Goal: Task Accomplishment & Management: Use online tool/utility

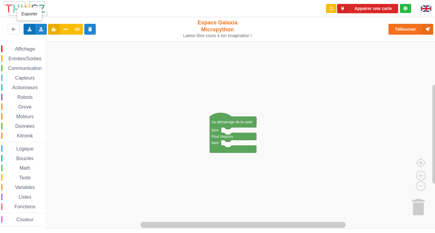
click at [32, 32] on div "Exporter l'assemblage de blocs Exporter l'assemblage de blocs au format Python" at bounding box center [30, 29] width 12 height 11
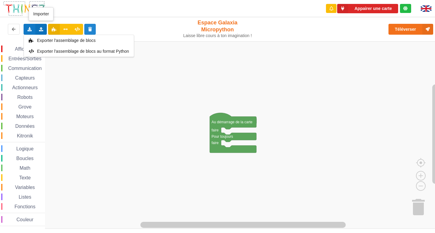
click at [39, 30] on icon at bounding box center [41, 29] width 5 height 4
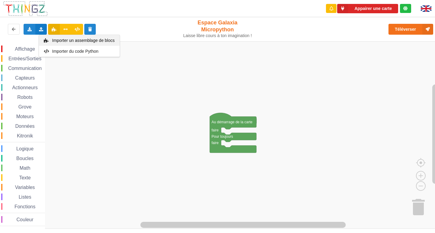
click at [47, 37] on div "Importer un assemblage de blocs" at bounding box center [79, 40] width 81 height 11
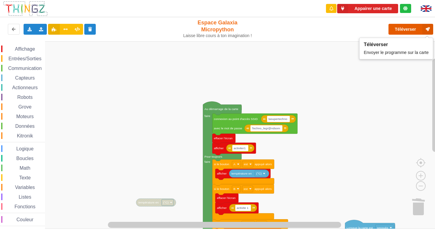
click at [407, 30] on button "Téléverser" at bounding box center [410, 29] width 45 height 11
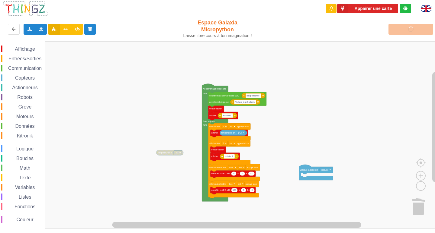
click at [276, 114] on div "Affichage Entrées/Sorties Communication Capteurs Actionneurs Robots Grove Moteu…" at bounding box center [219, 135] width 439 height 188
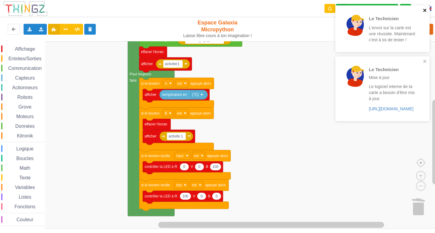
click at [424, 11] on icon "close" at bounding box center [425, 10] width 4 height 5
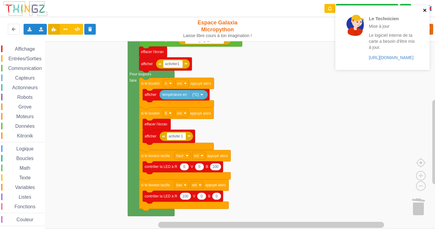
click at [425, 11] on icon "close" at bounding box center [424, 10] width 3 height 3
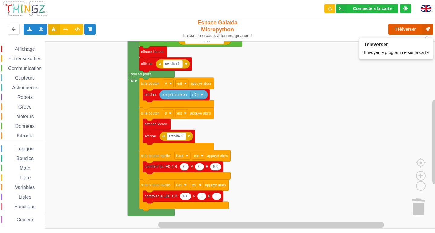
click at [408, 31] on button "Téléverser" at bounding box center [410, 29] width 45 height 11
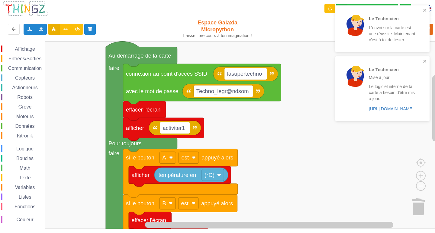
click at [279, 127] on div "Affichage Entrées/Sorties Communication Capteurs Actionneurs Robots Grove Moteu…" at bounding box center [219, 135] width 439 height 188
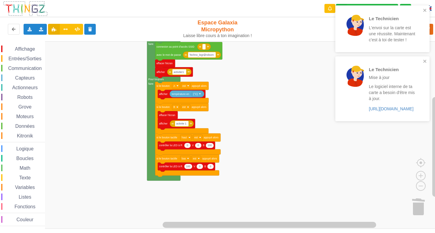
click at [284, 91] on div "Affichage Entrées/Sorties Communication Capteurs Actionneurs Robots Grove Moteu…" at bounding box center [219, 135] width 439 height 188
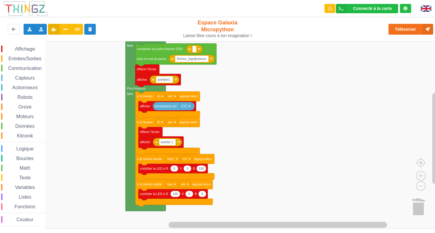
click at [265, 140] on div "Affichage Entrées/Sorties Communication Capteurs Actionneurs Robots Grove Moteu…" at bounding box center [219, 135] width 439 height 188
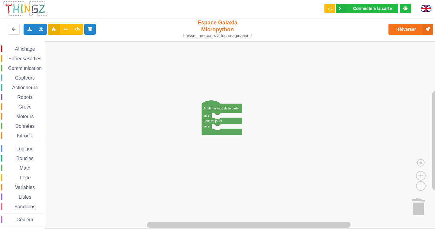
click at [409, 36] on div "Téléverser" at bounding box center [348, 29] width 179 height 19
drag, startPoint x: 411, startPoint y: 29, endPoint x: 414, endPoint y: 34, distance: 5.8
click at [411, 30] on button "Téléverser" at bounding box center [410, 29] width 45 height 11
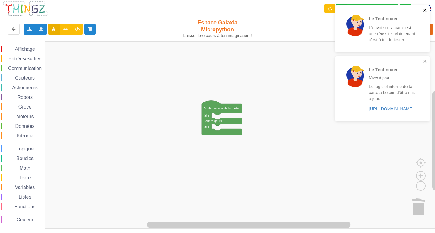
click at [424, 9] on icon "close" at bounding box center [424, 10] width 3 height 3
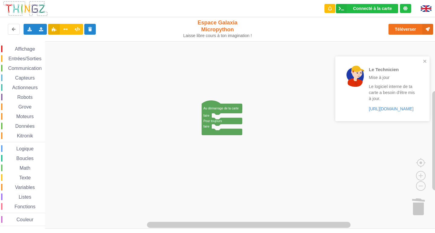
click at [427, 61] on div "Le Technicien Mise à jour Le logiciel interne de ta carte a besoin d'être mis à…" at bounding box center [382, 88] width 94 height 65
click at [23, 68] on span "Communication" at bounding box center [24, 68] width 35 height 5
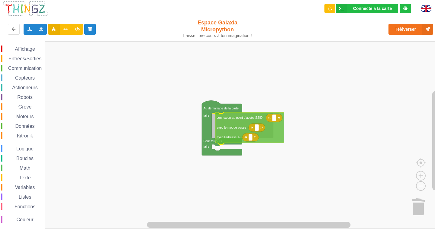
click at [235, 128] on div "Affichage Entrées/Sorties Communication Capteurs Actionneurs Robots Grove Moteu…" at bounding box center [219, 135] width 439 height 188
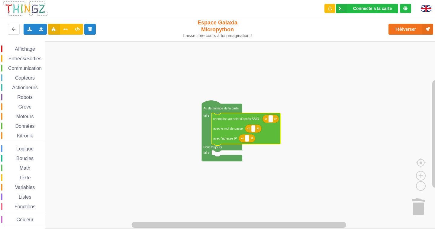
click at [270, 120] on rect "Espace de travail de Blocky" at bounding box center [271, 119] width 4 height 7
click at [270, 120] on input at bounding box center [271, 119] width 4 height 7
type input "NETGEAR38"
click at [254, 131] on rect "Espace de travail de Blocky" at bounding box center [253, 129] width 4 height 7
type input "jouyoustyba"
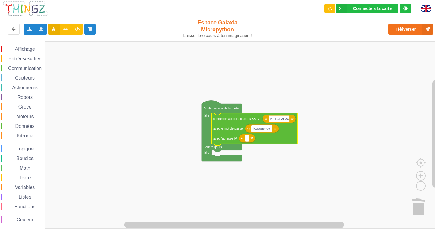
click at [266, 130] on input "jouyoustyba" at bounding box center [261, 129] width 21 height 7
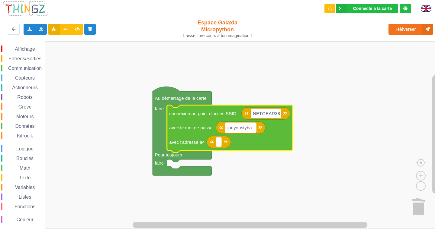
click at [247, 129] on text "jouyoustyba" at bounding box center [239, 127] width 25 height 5
click at [253, 126] on input "jouyoustyba" at bounding box center [240, 128] width 31 height 10
click at [248, 129] on input "jouyoustyba" at bounding box center [240, 128] width 31 height 10
click at [251, 128] on input "jouyoustuba" at bounding box center [240, 128] width 31 height 10
click at [252, 128] on input "jouyoustuba" at bounding box center [240, 128] width 31 height 10
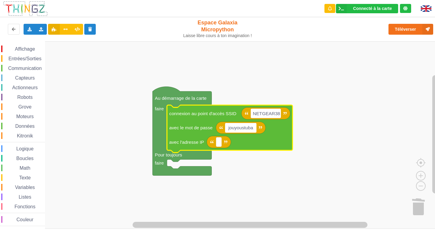
click at [254, 128] on input "jouyoustuba" at bounding box center [240, 128] width 31 height 10
type input "jouyoustuba995"
click at [218, 144] on rect "Espace de travail de Blocky" at bounding box center [219, 142] width 6 height 10
type input "[TECHNICAL_ID]"
click at [308, 145] on div "Affichage Entrées/Sorties Communication Capteurs Actionneurs Robots Grove Moteu…" at bounding box center [219, 135] width 439 height 188
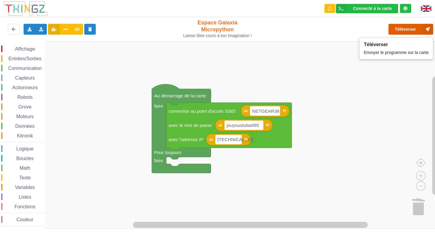
click at [410, 25] on button "Téléverser" at bounding box center [410, 29] width 45 height 11
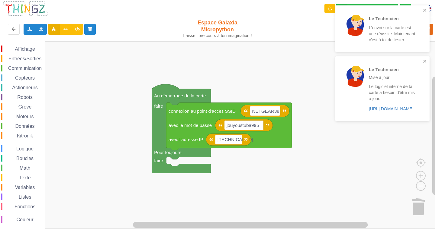
click at [421, 59] on div "Le Technicien Mise à jour Le logiciel interne de ta carte a besoin d'être mis à…" at bounding box center [380, 89] width 85 height 60
click at [426, 8] on icon "close" at bounding box center [425, 10] width 4 height 5
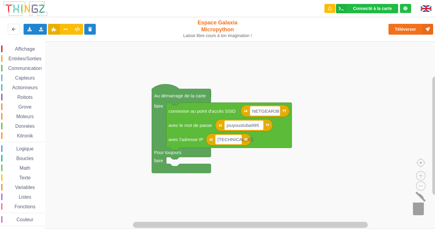
click at [413, 203] on image "Espace de travail de Blocky" at bounding box center [425, 206] width 29 height 37
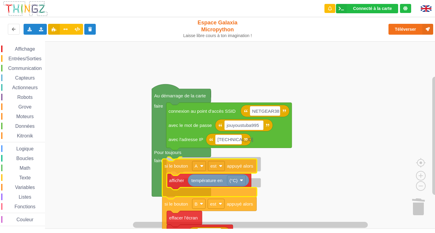
click at [176, 165] on div "Affichage Entrées/Sorties Communication Capteurs Actionneurs Robots Grove Moteu…" at bounding box center [219, 135] width 439 height 188
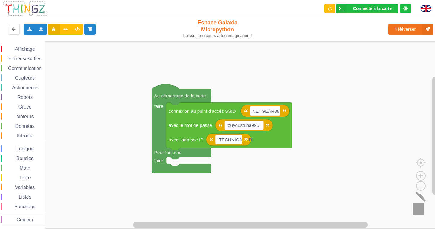
click at [424, 204] on image "Espace de travail de Blocky" at bounding box center [425, 206] width 29 height 37
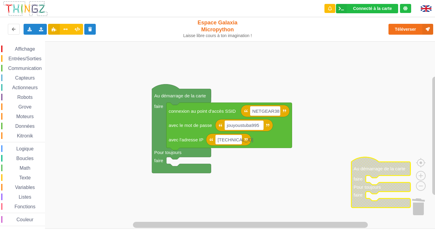
click at [384, 166] on div "Affichage Entrées/Sorties Communication Capteurs Actionneurs Robots Grove Moteu…" at bounding box center [219, 135] width 439 height 188
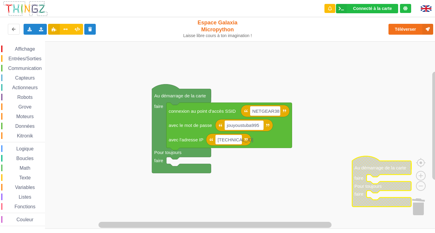
click at [343, 183] on rect "Espace de travail de Blocky" at bounding box center [219, 135] width 439 height 188
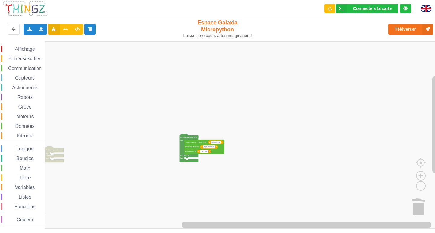
click at [0, 152] on div "Affichage Entrées/Sorties Communication Capteurs Actionneurs Robots Grove Moteu…" at bounding box center [219, 135] width 439 height 188
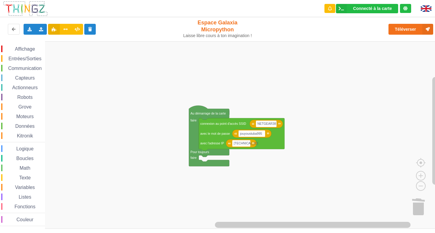
click at [305, 198] on div "Affichage Entrées/Sorties Communication Capteurs Actionneurs Robots Grove Moteu…" at bounding box center [219, 135] width 439 height 188
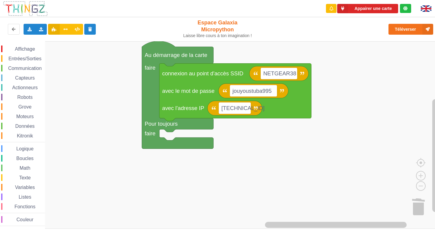
click at [324, 182] on rect "Espace de travail de Blocky" at bounding box center [219, 135] width 439 height 188
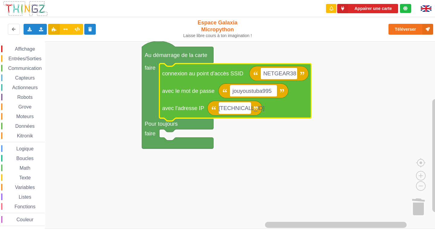
click at [245, 111] on input "[TECHNICAL_ID]" at bounding box center [235, 108] width 32 height 12
type input "[TECHNICAL_ID]"
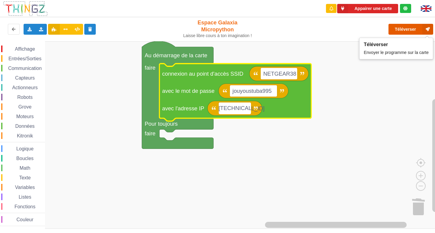
drag, startPoint x: 405, startPoint y: 27, endPoint x: 401, endPoint y: 30, distance: 5.0
click at [402, 30] on button "Téléverser" at bounding box center [410, 29] width 45 height 11
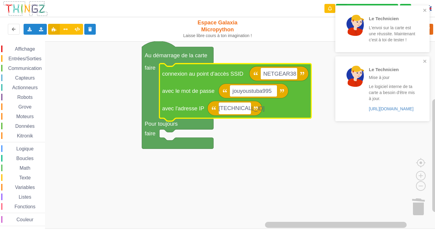
click at [78, 119] on rect "Espace de travail de Blocky" at bounding box center [219, 135] width 439 height 188
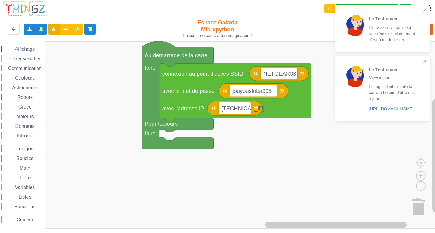
click at [424, 7] on div "Le Technicien L'envoi sur la carte est une réussite. Maintenant c'est à toi de …" at bounding box center [382, 28] width 94 height 47
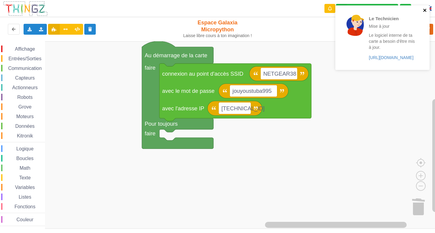
click at [427, 12] on icon "close" at bounding box center [425, 10] width 4 height 5
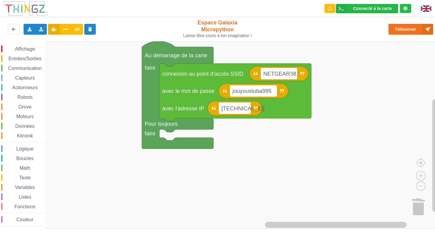
click at [28, 45] on div "Affichage Entrées/Sorties Communication Capteurs Actionneurs Robots Grove Moteu…" at bounding box center [22, 135] width 45 height 188
click at [28, 48] on span "Affichage" at bounding box center [25, 48] width 22 height 5
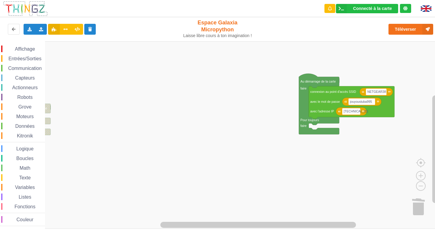
click at [122, 105] on div "Affichage Entrées/Sorties Communication Capteurs Actionneurs Robots Grove Moteu…" at bounding box center [219, 135] width 439 height 188
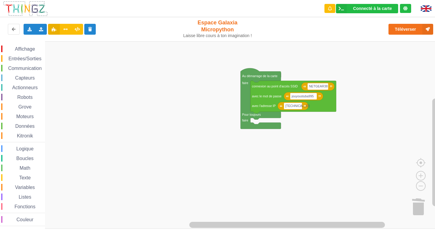
click at [22, 50] on span "Affichage" at bounding box center [25, 48] width 22 height 5
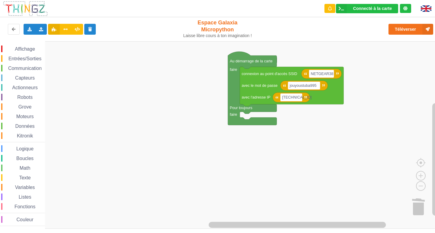
click at [23, 51] on span "Affichage" at bounding box center [25, 48] width 22 height 5
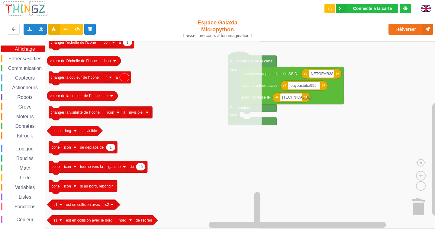
click at [18, 59] on span "Entrées/Sorties" at bounding box center [25, 58] width 35 height 5
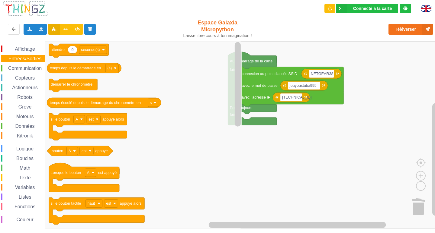
click at [24, 69] on span "Communication" at bounding box center [24, 68] width 35 height 5
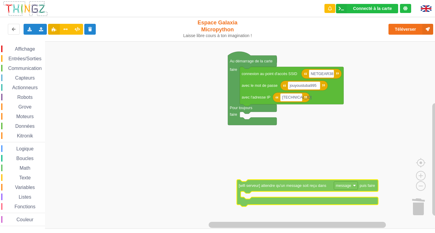
click at [251, 187] on div "Affichage Entrées/Sorties Communication Capteurs Actionneurs Robots Grove Moteu…" at bounding box center [219, 135] width 439 height 188
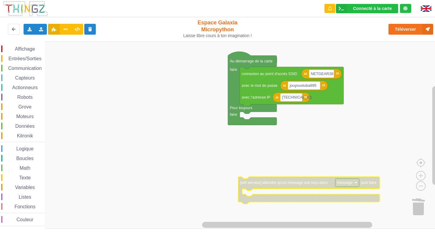
click at [15, 66] on span "Communication" at bounding box center [24, 68] width 35 height 5
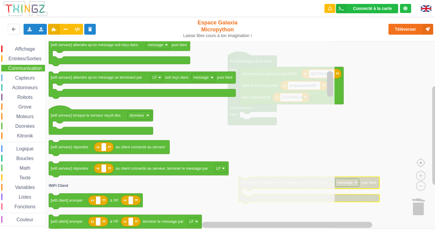
click at [361, 142] on rect "Espace de travail de Blocky" at bounding box center [219, 135] width 439 height 188
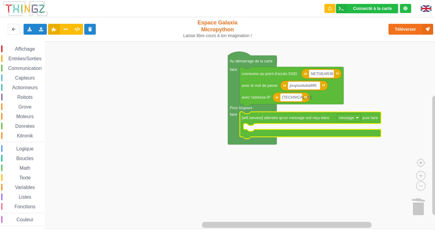
click at [212, 154] on rect "Espace de travail de Blocky" at bounding box center [219, 135] width 439 height 188
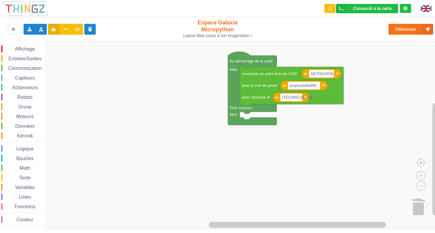
click at [33, 70] on span "Communication" at bounding box center [24, 68] width 35 height 5
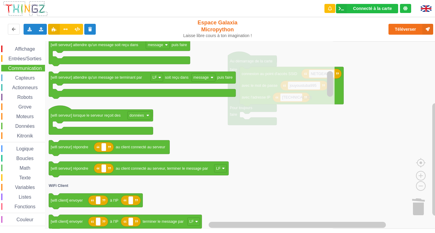
click at [30, 54] on div "Affichage Entrées/Sorties Communication Capteurs Actionneurs Robots Grove Moteu…" at bounding box center [22, 136] width 45 height 181
click at [30, 62] on div "Affichage Entrées/Sorties Communication Capteurs Actionneurs Robots Grove Moteu…" at bounding box center [22, 136] width 45 height 181
click at [30, 61] on span "Entrées/Sorties" at bounding box center [25, 58] width 35 height 5
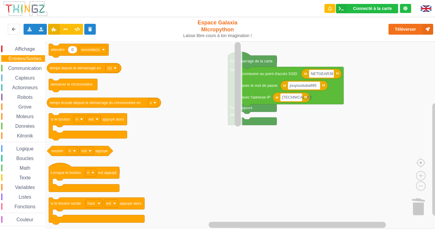
click at [30, 70] on span "Communication" at bounding box center [24, 68] width 35 height 5
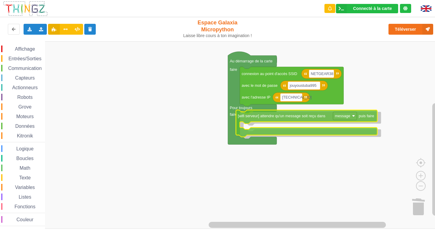
click at [276, 120] on div "Affichage Entrées/Sorties Communication Capteurs Actionneurs Robots Grove Moteu…" at bounding box center [219, 135] width 439 height 188
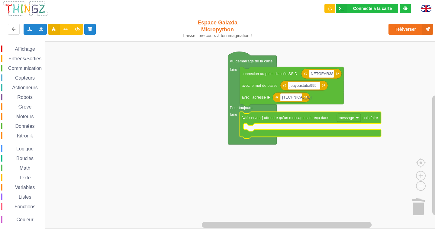
click at [323, 171] on rect "Espace de travail de Blocky" at bounding box center [219, 135] width 439 height 188
click at [352, 122] on icon "Espace de travail de Blocky" at bounding box center [310, 125] width 141 height 27
click at [352, 117] on text "message" at bounding box center [345, 118] width 15 height 4
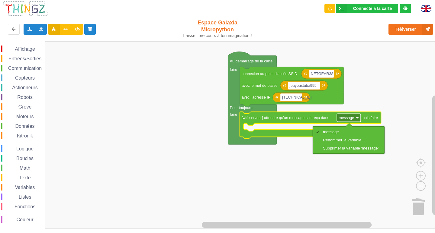
click at [351, 116] on text "message" at bounding box center [345, 118] width 15 height 4
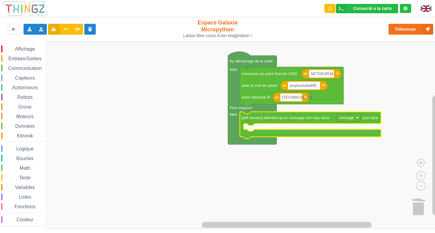
click at [26, 56] on div "Entrées/Sorties" at bounding box center [23, 58] width 44 height 7
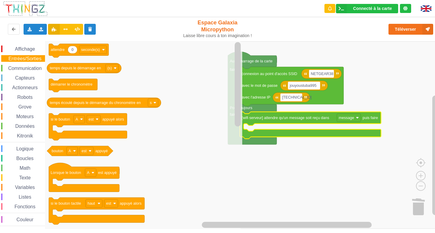
click at [28, 50] on span "Affichage" at bounding box center [25, 48] width 22 height 5
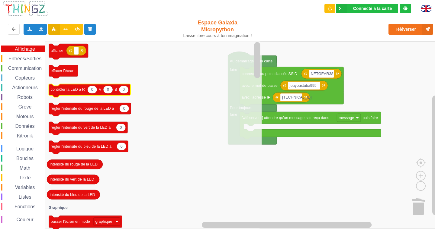
click at [63, 92] on text "contrôler la LED à R" at bounding box center [68, 90] width 34 height 4
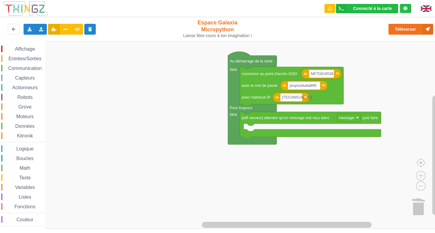
click at [25, 46] on span "Affichage" at bounding box center [25, 48] width 22 height 5
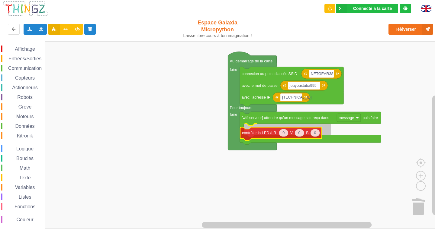
click at [256, 132] on div "Affichage Entrées/Sorties Communication Capteurs Actionneurs Robots Grove Moteu…" at bounding box center [219, 135] width 439 height 188
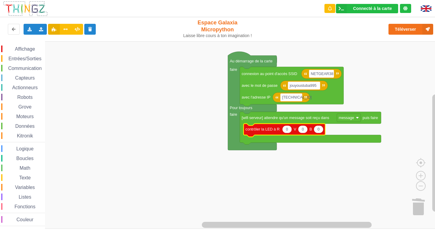
click at [303, 130] on text "0" at bounding box center [303, 129] width 2 height 4
type input "100"
click at [278, 178] on rect "Espace de travail de Blocky" at bounding box center [219, 135] width 439 height 188
click at [30, 48] on span "Affichage" at bounding box center [25, 48] width 22 height 5
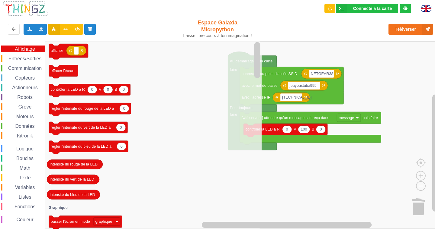
click at [16, 57] on span "Entrées/Sorties" at bounding box center [25, 58] width 35 height 5
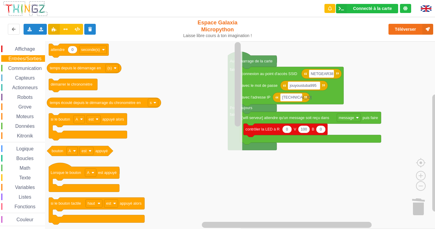
click at [186, 93] on icon "0 attendre seconde(s) temps depuis le démarrage en (s) démarrer le chronomètre …" at bounding box center [143, 135] width 197 height 188
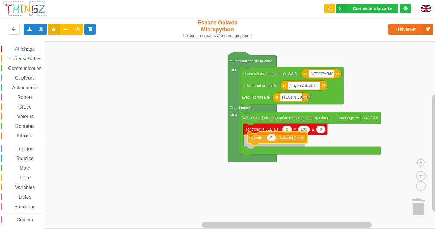
click at [255, 137] on div "Affichage Entrées/Sorties Communication Capteurs Actionneurs Robots Grove Moteu…" at bounding box center [219, 135] width 439 height 188
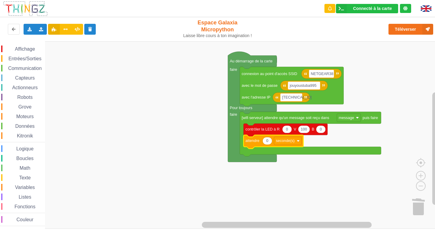
click at [268, 142] on text "0" at bounding box center [267, 141] width 2 height 4
type input "2"
click at [126, 114] on rect "Espace de travail de Blocky" at bounding box center [219, 135] width 439 height 188
click at [27, 56] on div "Entrées/Sorties" at bounding box center [23, 58] width 44 height 7
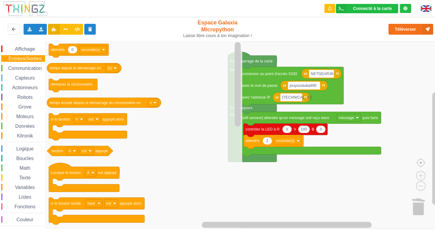
click at [21, 46] on div "Affichage" at bounding box center [23, 49] width 44 height 7
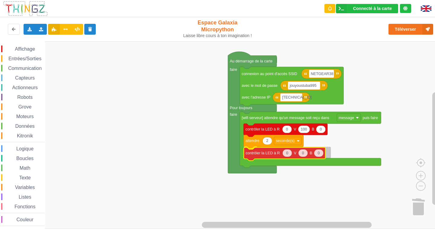
click at [266, 158] on div "Affichage Entrées/Sorties Communication Capteurs Actionneurs Robots Grove Moteu…" at bounding box center [219, 135] width 439 height 188
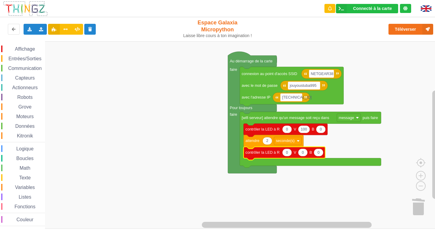
click at [207, 181] on rect "Espace de travail de Blocky" at bounding box center [219, 135] width 439 height 188
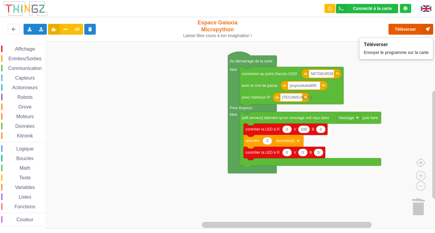
click at [408, 30] on button "Téléverser" at bounding box center [410, 29] width 45 height 11
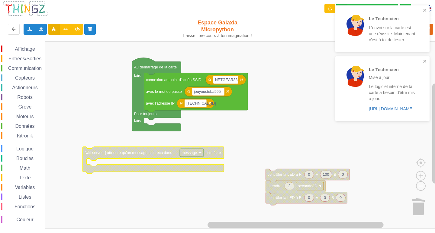
click at [189, 155] on text "message" at bounding box center [188, 153] width 15 height 4
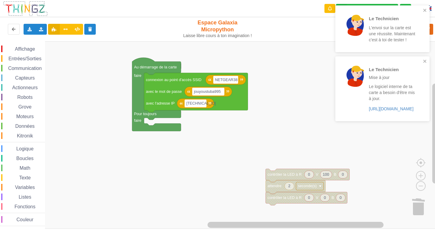
click at [18, 65] on div "Affichage Entrées/Sorties Communication Capteurs Actionneurs Robots Grove Moteu…" at bounding box center [22, 136] width 45 height 181
click at [18, 65] on div "Communication" at bounding box center [23, 68] width 44 height 7
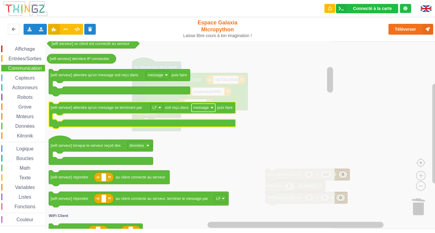
click at [201, 110] on text "message" at bounding box center [200, 108] width 15 height 4
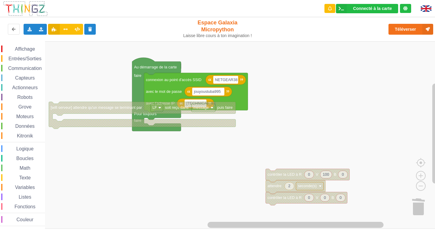
click at [201, 111] on rect "Espace de travail de Blocky" at bounding box center [203, 108] width 24 height 8
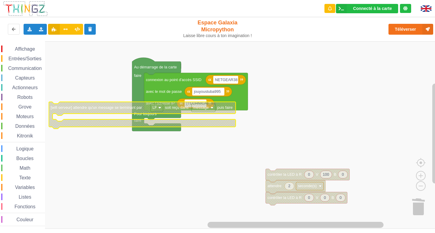
click at [201, 107] on text "message" at bounding box center [200, 108] width 15 height 4
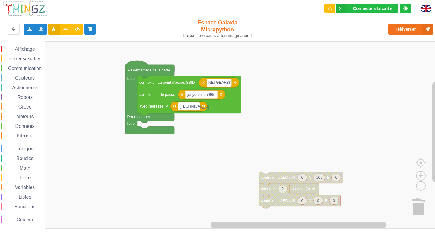
click at [148, 168] on rect "Espace de travail de Blocky" at bounding box center [219, 135] width 439 height 188
click at [21, 66] on div "Communication" at bounding box center [23, 68] width 44 height 7
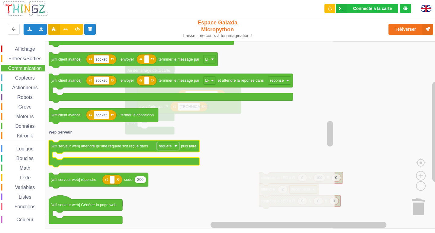
click at [173, 145] on rect "Espace de travail de Blocky" at bounding box center [168, 146] width 22 height 8
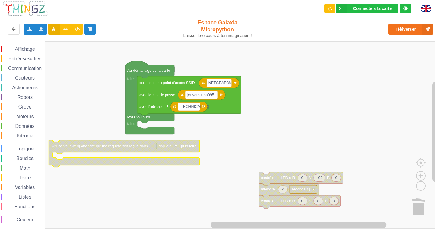
click at [173, 145] on rect "Espace de travail de Blocky" at bounding box center [168, 146] width 22 height 8
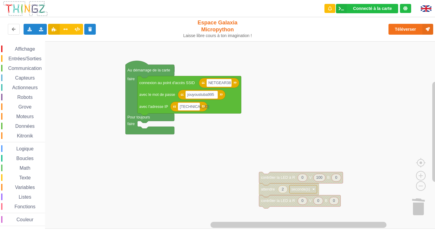
click at [21, 70] on span "Communication" at bounding box center [24, 68] width 35 height 5
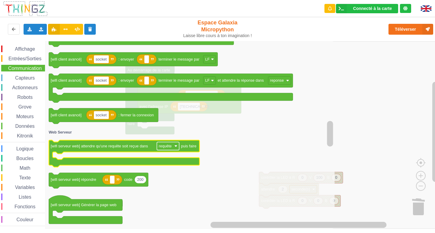
click at [176, 146] on image "Espace de travail de Blocky" at bounding box center [175, 146] width 3 height 3
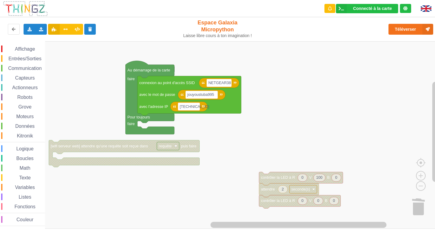
click at [176, 146] on image "Espace de travail de Blocky" at bounding box center [175, 146] width 3 height 3
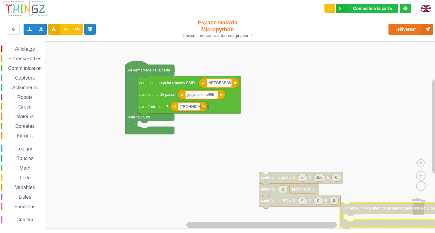
drag, startPoint x: 35, startPoint y: 69, endPoint x: 38, endPoint y: 68, distance: 3.8
click at [36, 69] on span "Communication" at bounding box center [24, 68] width 35 height 5
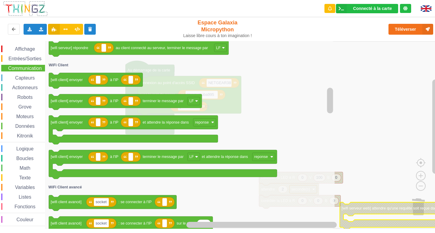
click at [28, 129] on div "Données" at bounding box center [23, 126] width 44 height 7
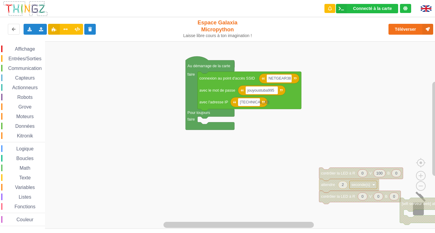
click at [414, 211] on g "Espace de travail de Blocky" at bounding box center [222, 135] width 445 height 188
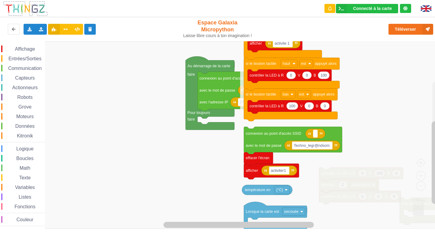
click at [243, 181] on icon "Espace de travail de Blocky" at bounding box center [339, 135] width 199 height 188
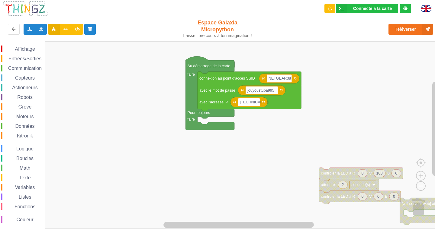
click at [208, 174] on rect "Espace de travail de Blocky" at bounding box center [219, 135] width 439 height 188
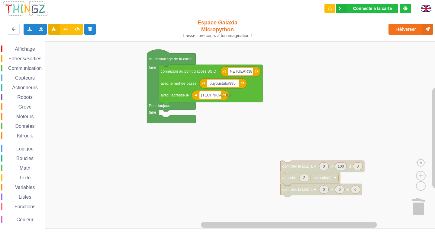
click at [214, 141] on rect "Espace de travail de Blocky" at bounding box center [219, 135] width 439 height 188
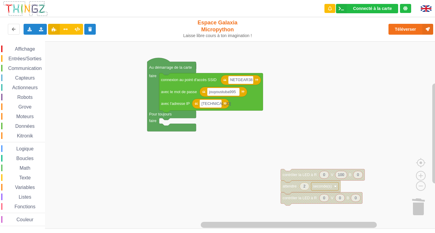
click at [190, 149] on rect "Espace de travail de Blocky" at bounding box center [219, 135] width 439 height 188
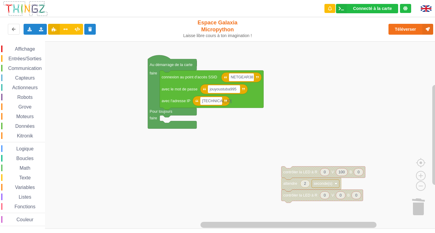
click at [35, 66] on span "Communication" at bounding box center [24, 68] width 35 height 5
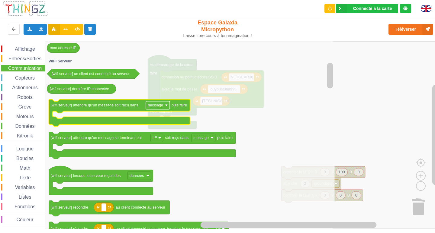
click at [158, 105] on text "message" at bounding box center [155, 105] width 15 height 4
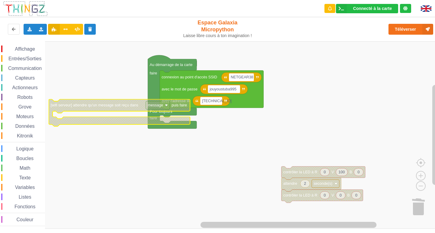
click at [158, 105] on text "message" at bounding box center [155, 105] width 15 height 4
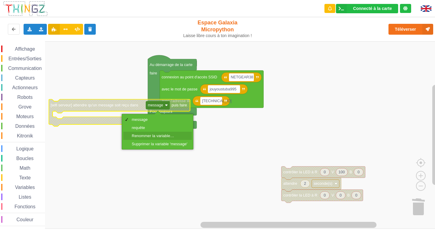
click at [154, 136] on div "Renommer la variable…" at bounding box center [160, 136] width 56 height 5
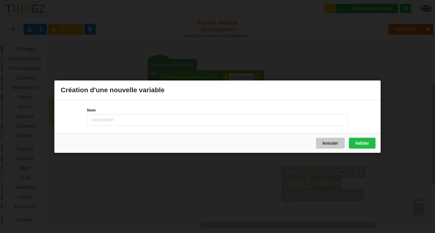
click at [340, 146] on button "Annuler" at bounding box center [330, 143] width 29 height 11
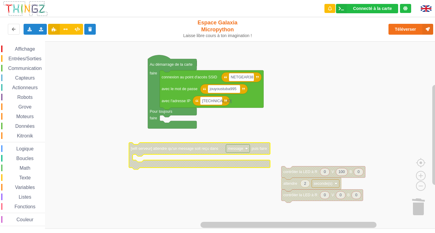
click at [248, 148] on image "Espace de travail de Blocky" at bounding box center [246, 148] width 3 height 3
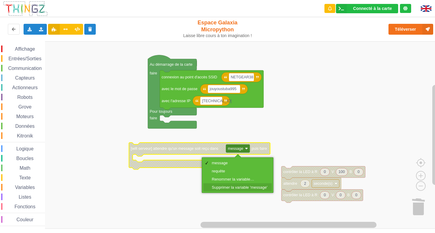
click at [225, 184] on div "Supprimer la variable 'message'" at bounding box center [237, 188] width 69 height 8
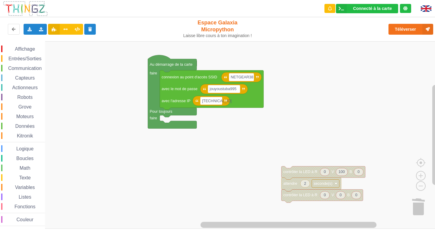
click at [18, 69] on span "Communication" at bounding box center [24, 68] width 35 height 5
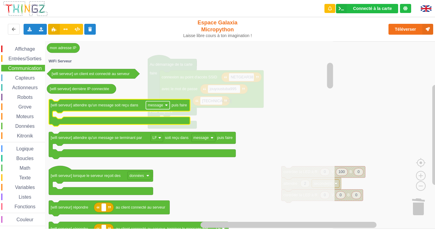
click at [165, 106] on rect "Espace de travail de Blocky" at bounding box center [158, 105] width 24 height 8
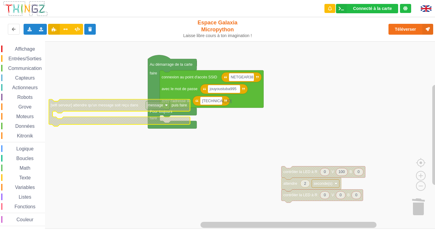
click at [167, 104] on rect "Espace de travail de Blocky" at bounding box center [158, 105] width 24 height 8
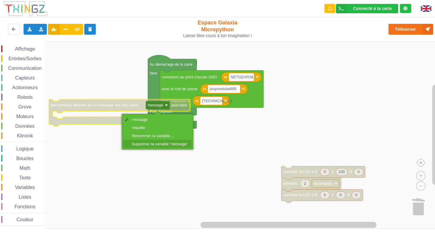
click at [170, 145] on div "Supprimer la variable 'message'" at bounding box center [160, 144] width 56 height 5
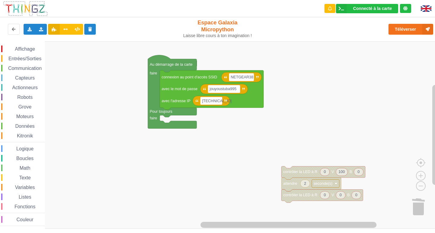
drag, startPoint x: 25, startPoint y: 66, endPoint x: 40, endPoint y: 62, distance: 15.0
click at [31, 66] on div "Communication" at bounding box center [23, 68] width 44 height 7
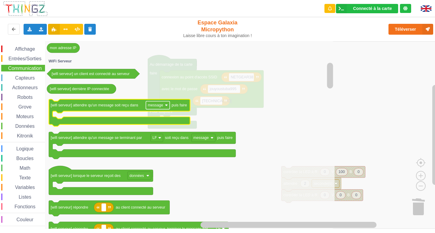
click at [167, 108] on rect "Espace de travail de Blocky" at bounding box center [158, 105] width 24 height 8
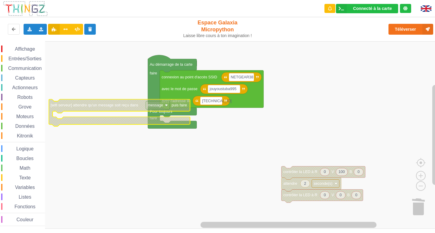
click at [157, 104] on text "message" at bounding box center [155, 105] width 15 height 4
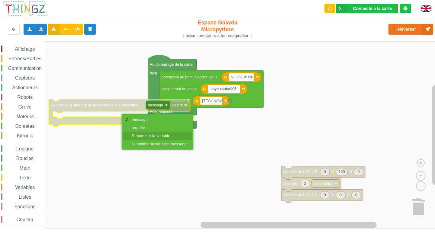
click at [157, 133] on div "Renommer la variable…" at bounding box center [157, 136] width 69 height 8
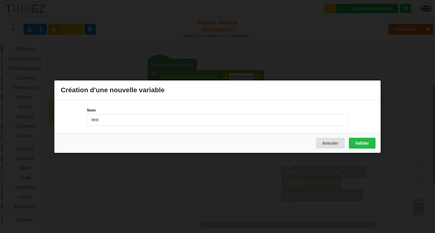
type input "text"
click at [360, 145] on button "Valider" at bounding box center [362, 143] width 27 height 11
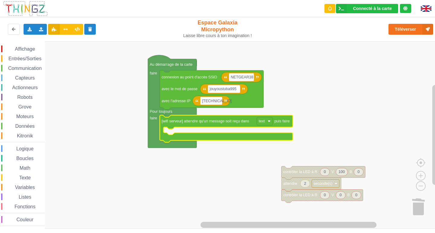
click at [243, 170] on rect "Espace de travail de Blocky" at bounding box center [219, 135] width 439 height 188
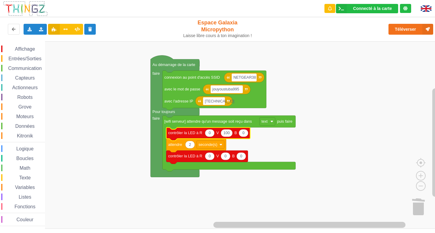
click at [285, 196] on rect "Espace de travail de Blocky" at bounding box center [219, 135] width 439 height 188
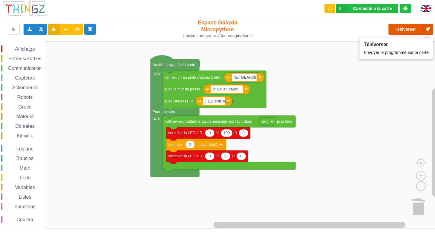
click at [397, 29] on button "Téléverser" at bounding box center [410, 29] width 45 height 11
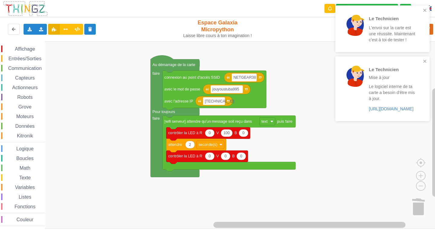
click at [427, 6] on div "Le Technicien L'envoi sur la carte est une réussite. Maintenant c'est à toi de …" at bounding box center [382, 28] width 94 height 47
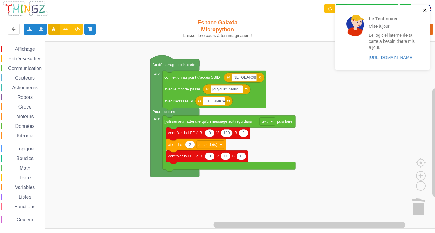
click at [424, 11] on icon "close" at bounding box center [424, 10] width 3 height 3
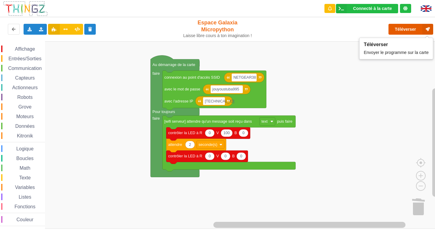
click at [391, 25] on button "Téléverser" at bounding box center [410, 29] width 45 height 11
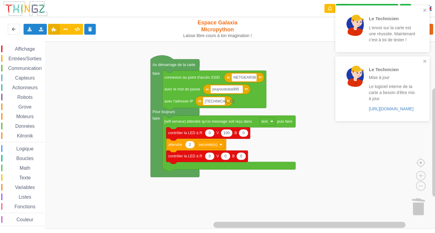
click at [428, 9] on div "Le Technicien L'envoi sur la carte est une réussite. Maintenant c'est à toi de …" at bounding box center [382, 28] width 94 height 47
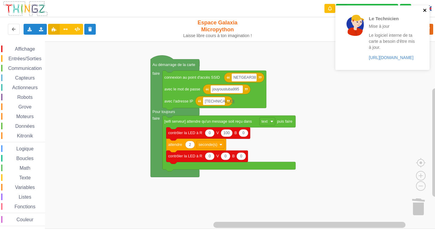
click at [426, 12] on icon "close" at bounding box center [425, 10] width 4 height 5
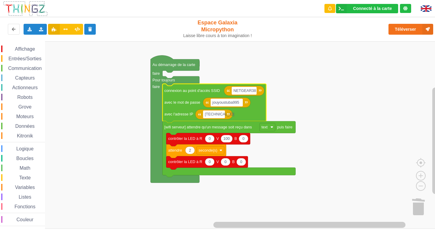
click at [246, 72] on div "Affichage Entrées/Sorties Communication Capteurs Actionneurs Robots Grove Moteu…" at bounding box center [219, 135] width 439 height 188
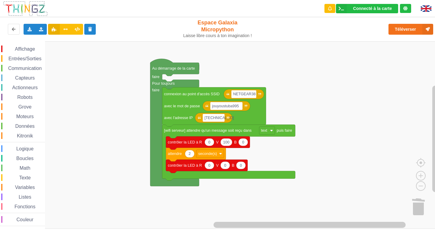
click at [246, 74] on rect "Espace de travail de Blocky" at bounding box center [219, 135] width 439 height 188
click at [404, 30] on button "Téléverser" at bounding box center [410, 29] width 45 height 11
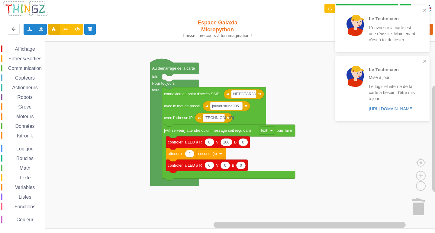
click at [22, 69] on span "Communication" at bounding box center [24, 68] width 35 height 5
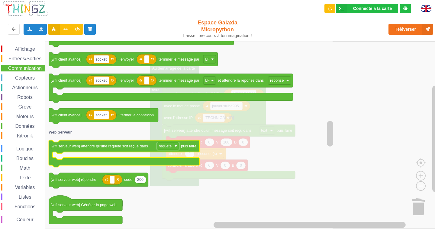
click at [168, 148] on text "requête" at bounding box center [165, 146] width 13 height 4
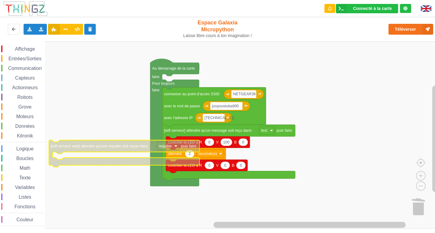
click at [176, 143] on rect "Espace de travail de Blocky" at bounding box center [168, 146] width 22 height 8
click at [106, 145] on text "[wifi serveur web] attendre qu'une requête soit reçue dans" at bounding box center [99, 146] width 97 height 4
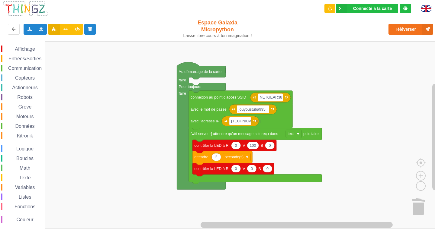
click at [108, 156] on rect "Espace de travail de Blocky" at bounding box center [219, 135] width 439 height 188
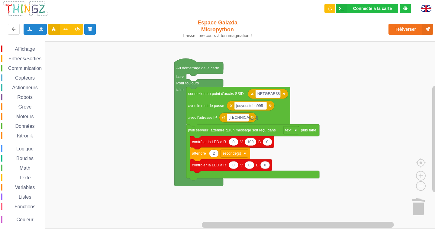
drag, startPoint x: 40, startPoint y: 65, endPoint x: 46, endPoint y: 67, distance: 6.7
click at [43, 65] on div "Communication" at bounding box center [23, 68] width 44 height 7
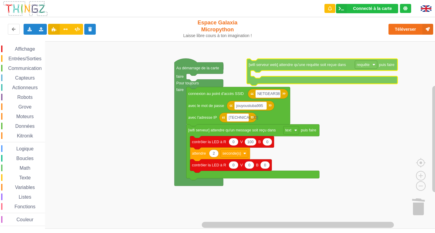
click at [342, 66] on div "Affichage Entrées/Sorties Communication Capteurs Actionneurs Robots Grove Moteu…" at bounding box center [219, 135] width 439 height 188
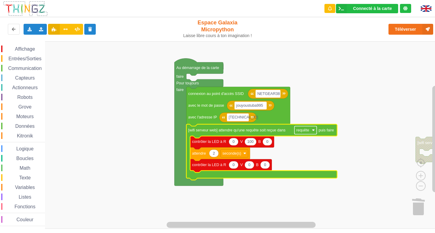
click at [311, 133] on rect "Espace de travail de Blocky" at bounding box center [305, 130] width 22 height 8
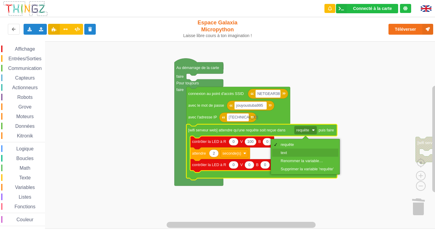
click at [293, 151] on div "text" at bounding box center [306, 153] width 53 height 5
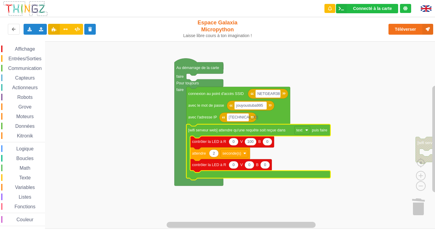
click at [338, 100] on rect "Espace de travail de Blocky" at bounding box center [219, 135] width 439 height 188
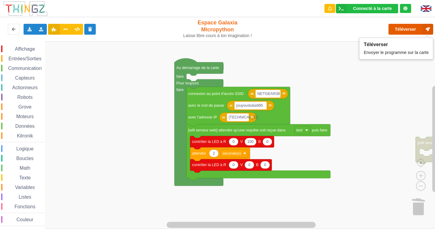
click at [404, 32] on button "Téléverser" at bounding box center [410, 29] width 45 height 11
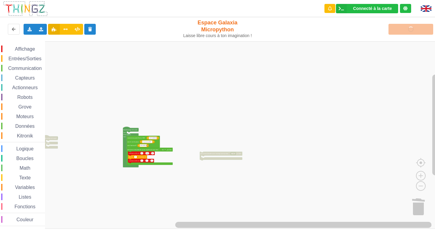
click at [10, 184] on div "Affichage Entrées/Sorties Communication Capteurs Actionneurs Robots Grove Moteu…" at bounding box center [219, 135] width 439 height 188
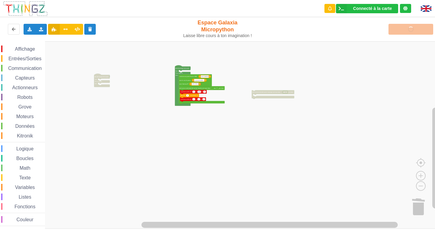
click at [261, 73] on div "Affichage Entrées/Sorties Communication Capteurs Actionneurs Robots Grove Moteu…" at bounding box center [219, 135] width 439 height 188
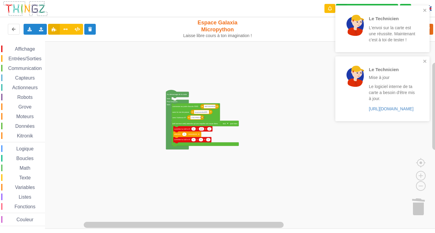
click at [318, 205] on div "Affichage Entrées/Sorties Communication Capteurs Actionneurs Robots Grove Moteu…" at bounding box center [219, 135] width 439 height 188
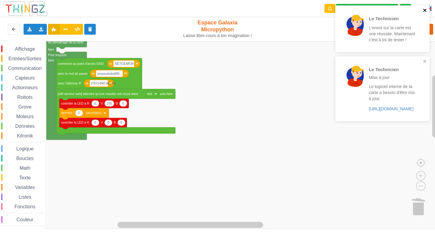
click at [425, 11] on icon "close" at bounding box center [424, 10] width 3 height 3
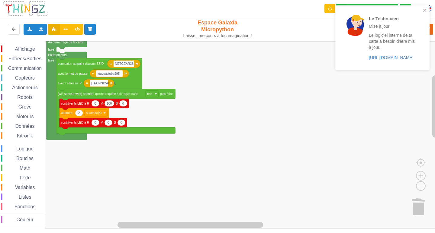
drag, startPoint x: 427, startPoint y: 11, endPoint x: 299, endPoint y: 28, distance: 128.6
click at [427, 11] on div "Le Technicien Mise à jour Le logiciel interne de ta carte a besoin d'être mis à…" at bounding box center [382, 37] width 94 height 65
click at [21, 49] on span "Affichage" at bounding box center [25, 48] width 22 height 5
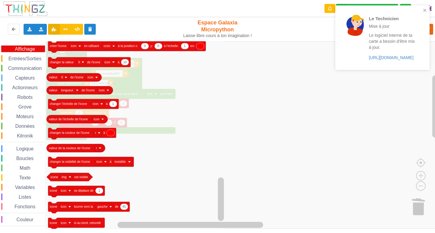
click at [67, 105] on div "Affichage Entrées/Sorties Communication Capteurs Actionneurs Robots Grove Moteu…" at bounding box center [219, 135] width 439 height 188
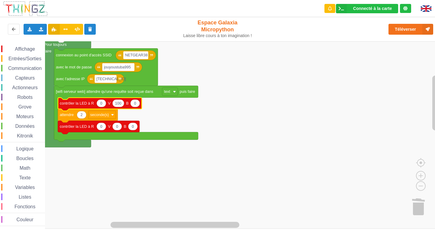
click at [7, 49] on div "Affichage" at bounding box center [23, 49] width 44 height 7
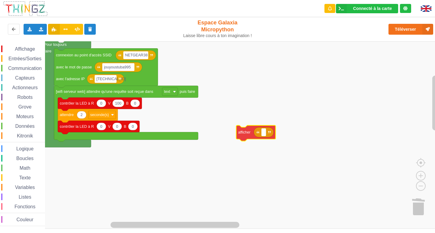
click at [284, 140] on div "Affichage Entrées/Sorties Communication Capteurs Actionneurs Robots Grove Moteu…" at bounding box center [219, 135] width 439 height 188
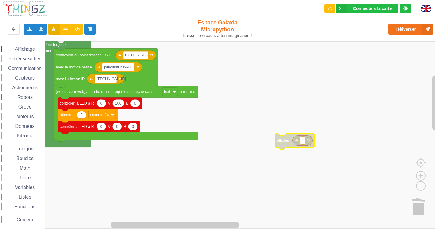
click at [302, 144] on rect "Espace de travail de Blocky" at bounding box center [302, 141] width 5 height 8
click at [15, 178] on span "Espace de travail de Blocky" at bounding box center [15, 178] width 5 height 5
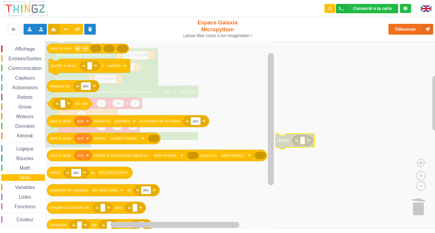
click at [343, 107] on rect "Espace de travail de Blocky" at bounding box center [219, 135] width 439 height 188
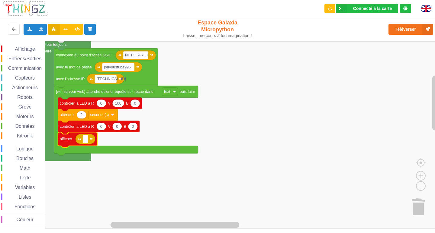
click at [85, 142] on rect "Espace de travail de Blocky" at bounding box center [85, 139] width 5 height 8
click at [19, 180] on span "Texte" at bounding box center [24, 177] width 13 height 5
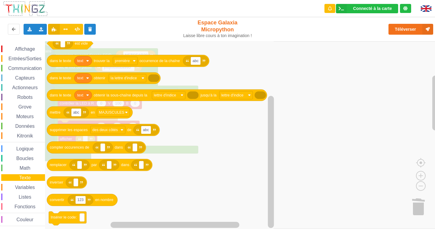
click at [356, 88] on rect "Espace de travail de Blocky" at bounding box center [219, 135] width 439 height 188
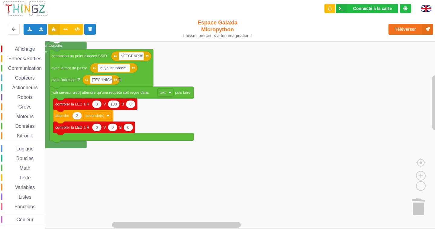
click at [26, 175] on span "Texte" at bounding box center [24, 177] width 13 height 5
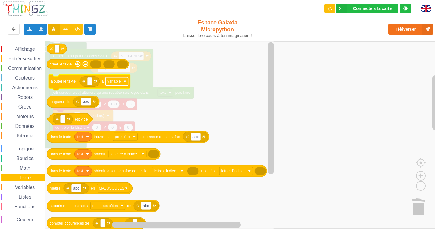
click at [117, 84] on text "variable" at bounding box center [113, 81] width 13 height 4
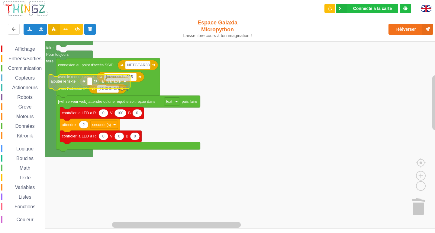
click at [116, 84] on rect "Espace de travail de Blocky" at bounding box center [116, 82] width 23 height 8
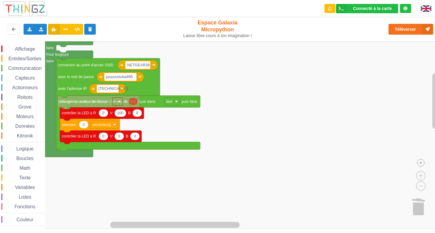
click at [148, 200] on rect "Espace de travail de Blocky" at bounding box center [219, 135] width 439 height 188
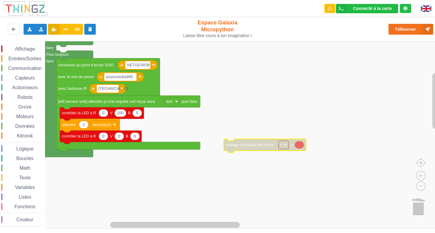
click at [285, 146] on image "Espace de travail de Blocky" at bounding box center [285, 145] width 3 height 3
click at [284, 146] on rect "Espace de travail de Blocky" at bounding box center [284, 145] width 10 height 8
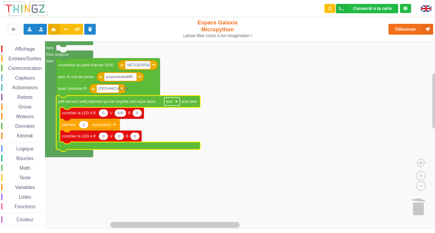
click at [176, 100] on rect "Espace de travail de Blocky" at bounding box center [172, 102] width 16 height 8
click at [286, 148] on rect "Espace de travail de Blocky" at bounding box center [219, 135] width 439 height 188
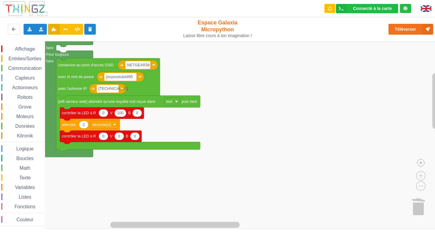
click at [25, 66] on span "Communication" at bounding box center [24, 68] width 35 height 5
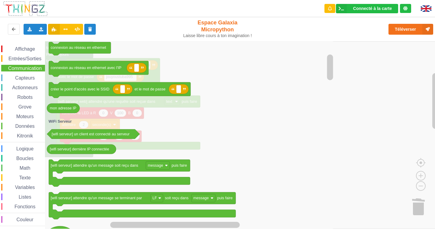
click at [398, 98] on rect "Espace de travail de Blocky" at bounding box center [219, 135] width 439 height 188
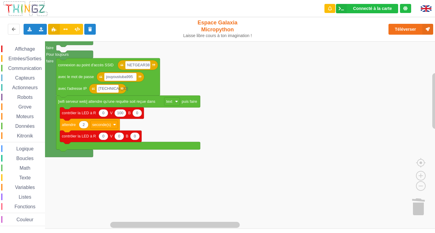
drag, startPoint x: 23, startPoint y: 68, endPoint x: 34, endPoint y: 75, distance: 13.0
click at [24, 68] on span "Communication" at bounding box center [24, 68] width 35 height 5
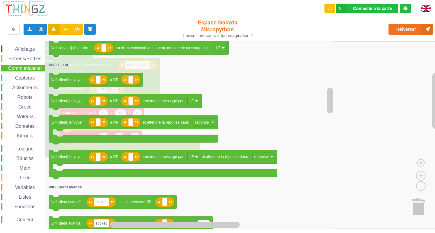
click at [350, 91] on rect "Espace de travail de Blocky" at bounding box center [219, 135] width 439 height 188
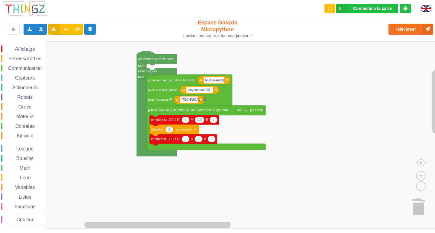
click at [317, 146] on rect "Espace de travail de Blocky" at bounding box center [219, 135] width 439 height 188
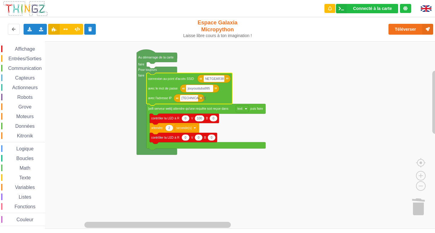
click at [191, 89] on text "jouyoustuba995" at bounding box center [198, 88] width 22 height 3
click at [193, 88] on input "jouyoustuba995" at bounding box center [199, 88] width 27 height 7
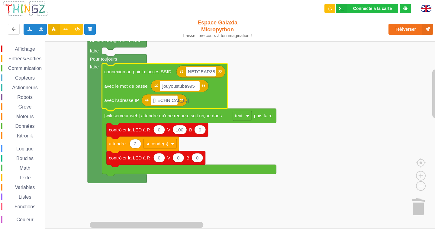
click at [168, 88] on text "jouyoustuba995" at bounding box center [178, 86] width 33 height 5
click at [168, 84] on input "jouyoustuba995" at bounding box center [179, 86] width 39 height 10
type input "joyoustuba995"
click at [311, 91] on rect "Espace de travail de Blocky" at bounding box center [219, 135] width 439 height 188
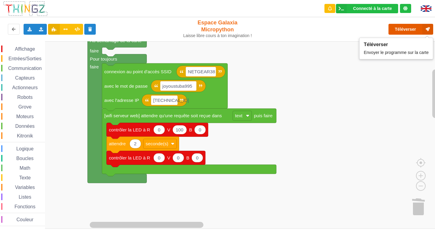
click at [421, 27] on button "Téléverser" at bounding box center [410, 29] width 45 height 11
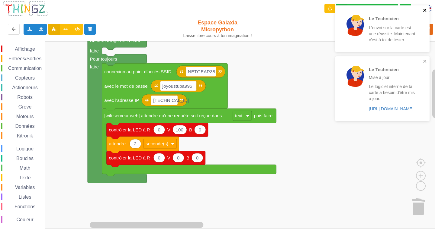
click at [426, 10] on icon "close" at bounding box center [425, 10] width 4 height 5
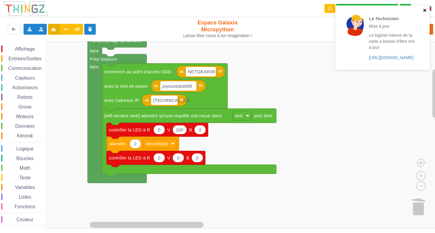
click at [426, 12] on icon "close" at bounding box center [425, 10] width 4 height 5
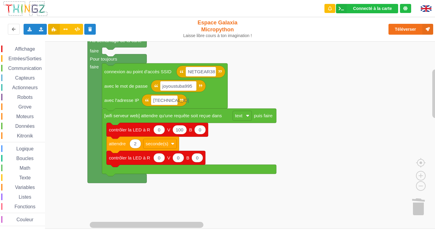
drag, startPoint x: 28, startPoint y: 71, endPoint x: 37, endPoint y: 81, distance: 13.5
click at [29, 70] on span "Communication" at bounding box center [24, 68] width 35 height 5
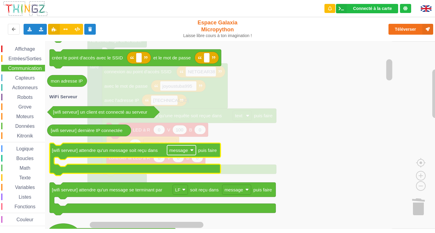
click at [184, 151] on text "message" at bounding box center [178, 150] width 19 height 5
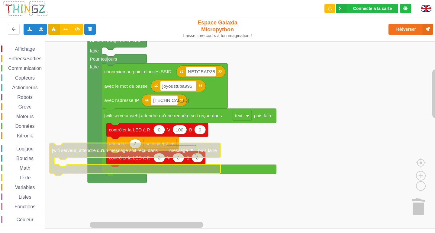
click at [184, 151] on text "message" at bounding box center [178, 150] width 19 height 5
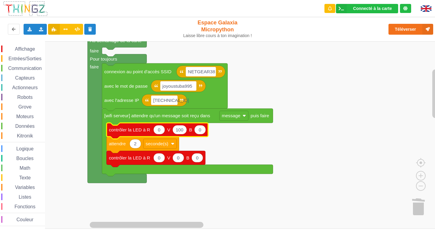
click at [272, 208] on rect "Espace de travail de Blocky" at bounding box center [219, 135] width 439 height 188
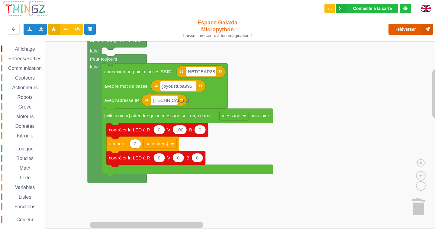
click at [423, 30] on icon at bounding box center [427, 29] width 11 height 11
click at [230, 116] on text "message" at bounding box center [231, 115] width 19 height 5
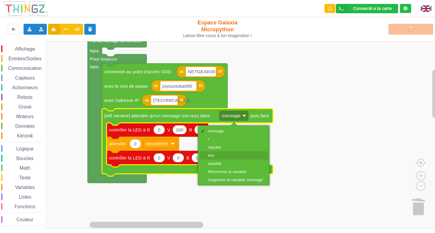
click at [236, 152] on div "text" at bounding box center [233, 156] width 69 height 8
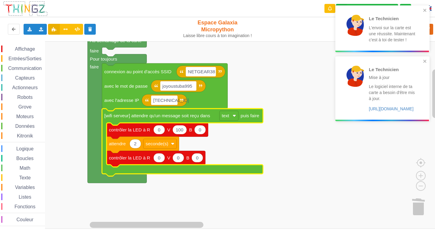
click at [15, 46] on div "Affichage Entrées/Sorties Communication Capteurs Actionneurs Robots Grove Moteu…" at bounding box center [22, 135] width 45 height 188
drag, startPoint x: 16, startPoint y: 47, endPoint x: 18, endPoint y: 40, distance: 7.5
click at [17, 47] on span "Affichage" at bounding box center [25, 48] width 22 height 5
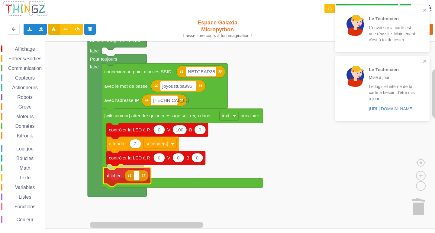
click at [118, 179] on div "Affichage Entrées/Sorties Communication Capteurs Actionneurs Robots Grove Moteu…" at bounding box center [219, 135] width 439 height 188
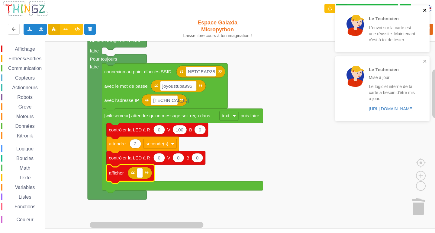
click at [426, 9] on icon "close" at bounding box center [425, 10] width 4 height 5
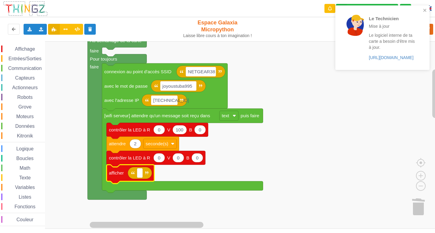
click at [19, 57] on span "Entrées/Sorties" at bounding box center [25, 58] width 35 height 5
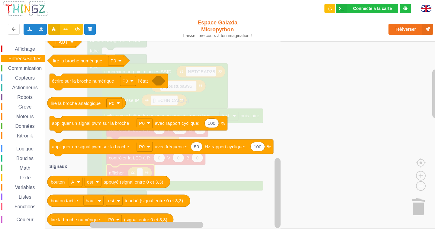
click at [21, 139] on div "Affichage Entrées/Sorties Communication Capteurs Actionneurs Robots Grove Moteu…" at bounding box center [22, 136] width 45 height 181
click at [28, 134] on span "Kitronik" at bounding box center [25, 135] width 18 height 5
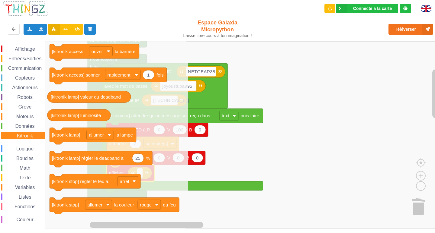
click at [27, 176] on span "Texte" at bounding box center [24, 177] width 13 height 5
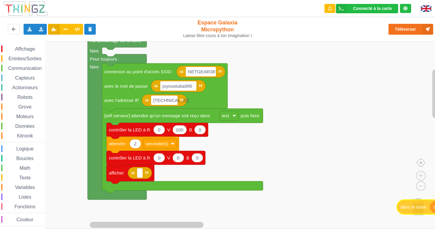
click at [434, 206] on div "Affichage Entrées/Sorties Communication Capteurs Actionneurs Robots Grove Moteu…" at bounding box center [219, 135] width 439 height 188
click at [30, 48] on span "Affichage" at bounding box center [25, 48] width 22 height 5
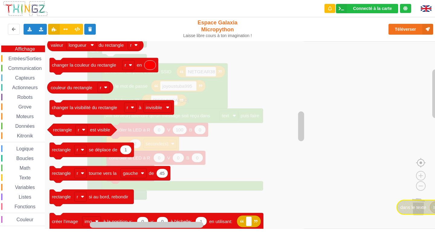
click at [422, 165] on image "Espace de travail de Blocky" at bounding box center [430, 148] width 29 height 37
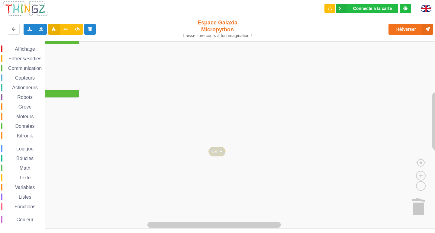
click at [409, 174] on rect "Espace de travail de Blocky" at bounding box center [219, 135] width 439 height 188
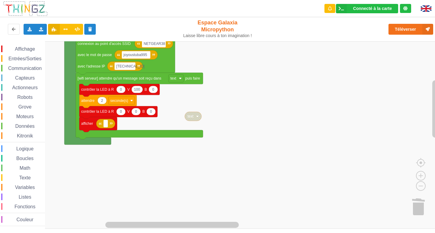
click at [306, 174] on rect "Espace de travail de Blocky" at bounding box center [219, 135] width 439 height 188
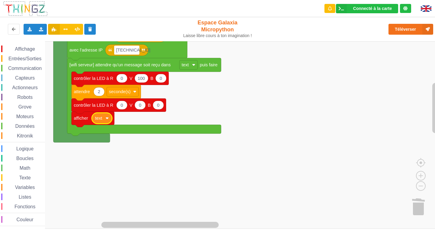
click at [247, 108] on rect "Espace de travail de Blocky" at bounding box center [219, 135] width 439 height 188
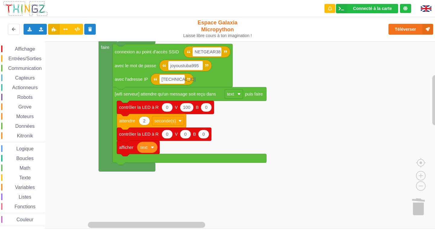
click at [337, 146] on rect "Espace de travail de Blocky" at bounding box center [219, 135] width 439 height 188
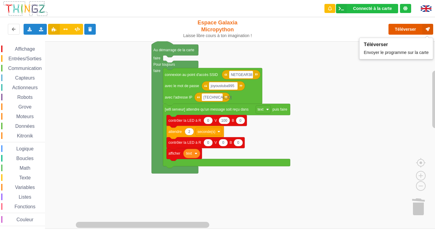
click at [422, 30] on button "Téléverser" at bounding box center [410, 29] width 45 height 11
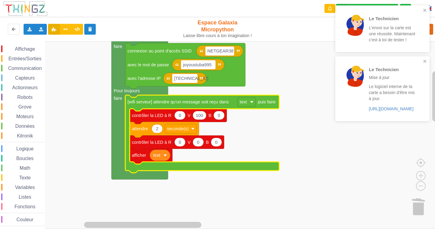
click at [307, 157] on rect "Espace de travail de Blocky" at bounding box center [219, 135] width 439 height 188
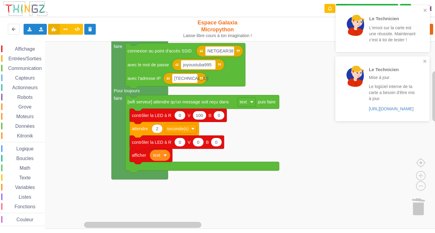
click at [427, 8] on div "Le Technicien L'envoi sur la carte est une réussite. Maintenant c'est à toi de …" at bounding box center [382, 28] width 94 height 47
click at [424, 10] on icon "close" at bounding box center [425, 10] width 4 height 5
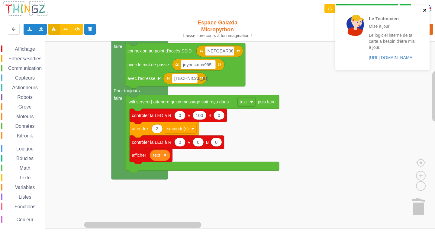
click at [426, 9] on icon "close" at bounding box center [425, 10] width 4 height 5
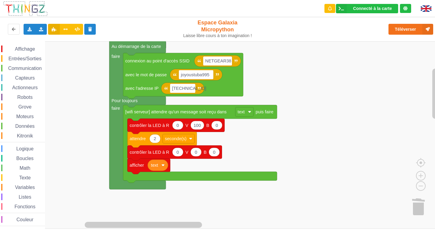
click at [315, 107] on rect "Espace de travail de Blocky" at bounding box center [219, 135] width 439 height 188
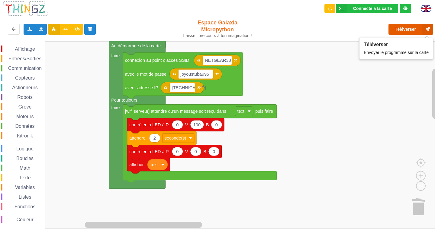
click at [411, 34] on button "Téléverser" at bounding box center [410, 29] width 45 height 11
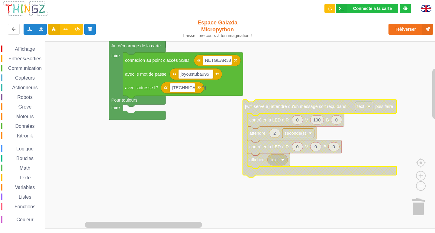
click at [290, 98] on rect "Espace de travail de Blocky" at bounding box center [219, 135] width 439 height 188
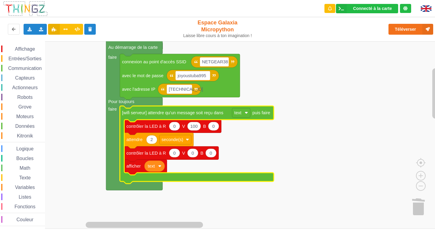
click at [310, 75] on div "Affichage Entrées/Sorties Communication Capteurs Actionneurs Robots Grove Moteu…" at bounding box center [219, 135] width 439 height 188
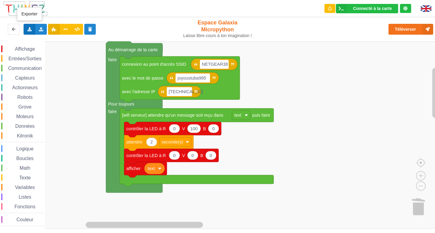
click at [32, 29] on icon at bounding box center [29, 29] width 5 height 4
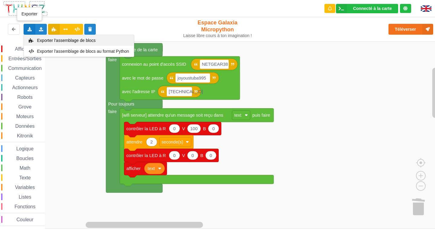
click at [62, 39] on span "Exporter l'assemblage de blocs" at bounding box center [66, 40] width 59 height 5
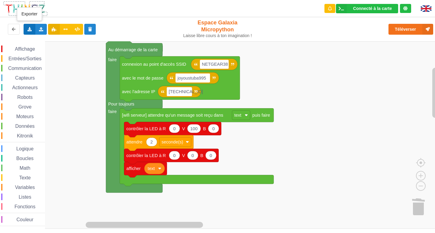
click at [27, 28] on div "Exporter l'assemblage de blocs Exporter l'assemblage de blocs au format Python" at bounding box center [30, 29] width 12 height 11
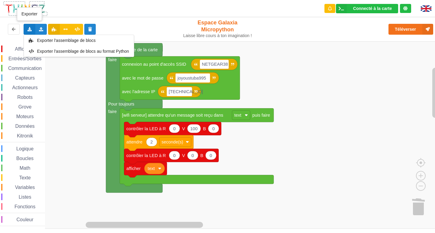
click at [44, 42] on span "Exporter l'assemblage de blocs" at bounding box center [66, 40] width 59 height 5
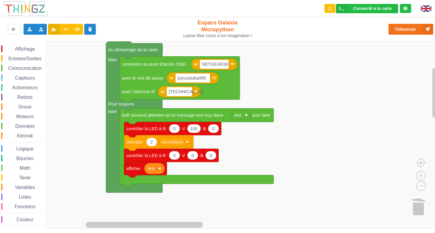
click at [305, 76] on div "Affichage Entrées/Sorties Communication Capteurs Actionneurs Robots Grove Moteu…" at bounding box center [219, 135] width 439 height 188
